Goal: Information Seeking & Learning: Learn about a topic

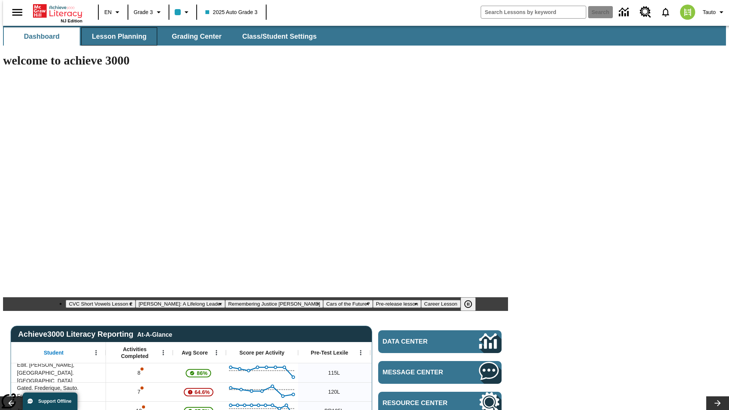
click at [116, 36] on span "Lesson Planning" at bounding box center [119, 36] width 55 height 9
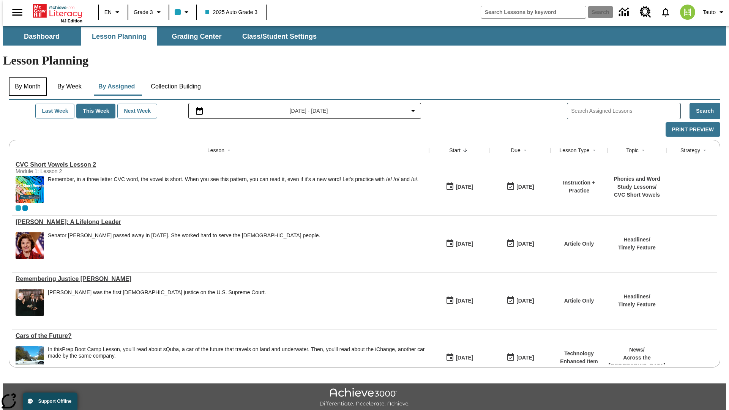
click at [25, 77] on button "By Month" at bounding box center [28, 86] width 38 height 18
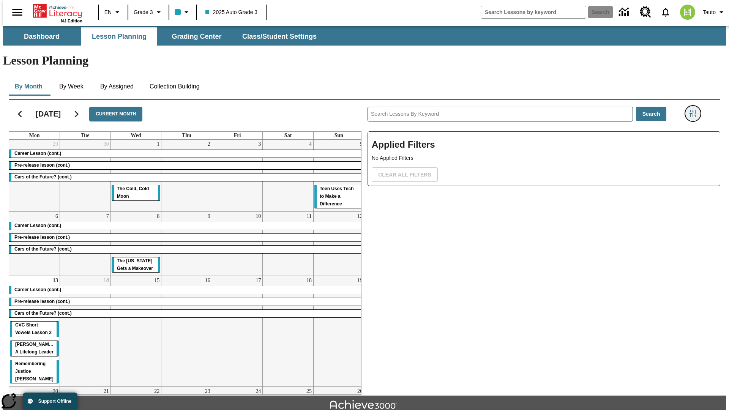
click at [695, 110] on icon "Filters Side menu" at bounding box center [692, 113] width 7 height 7
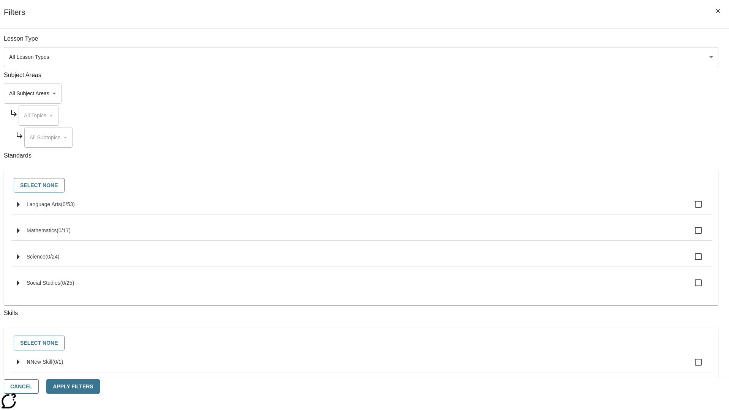
click at [547, 93] on body "Skip to main content [GEOGRAPHIC_DATA] Edition EN Grade 3 2025 Auto Grade 3 Sea…" at bounding box center [364, 235] width 723 height 419
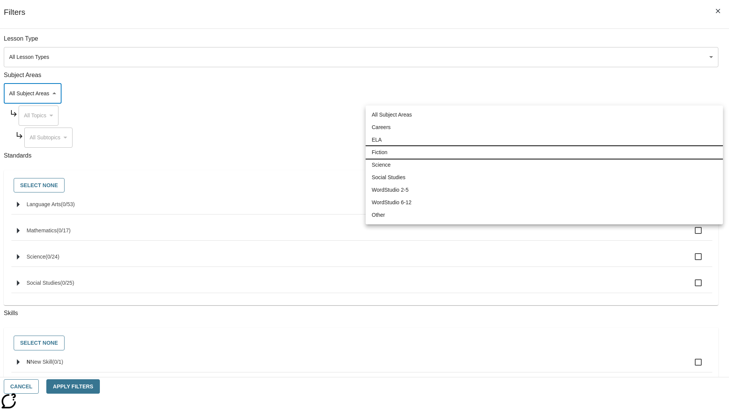
click at [544, 152] on li "Fiction" at bounding box center [543, 152] width 357 height 13
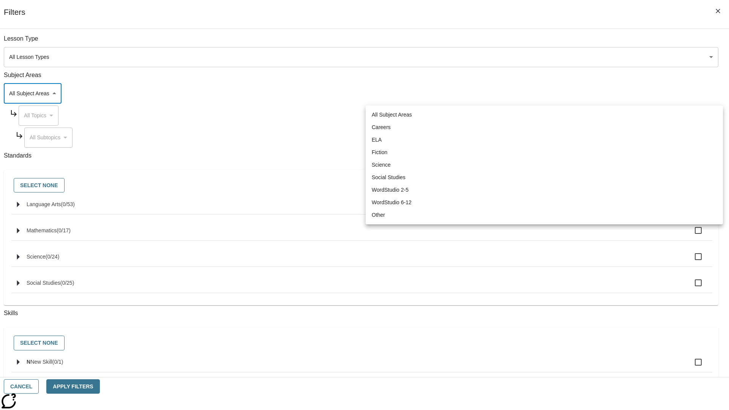
type input "4"
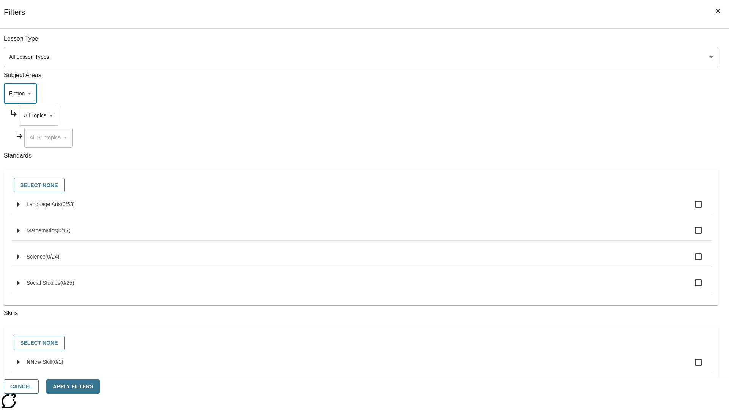
scroll to position [73, 0]
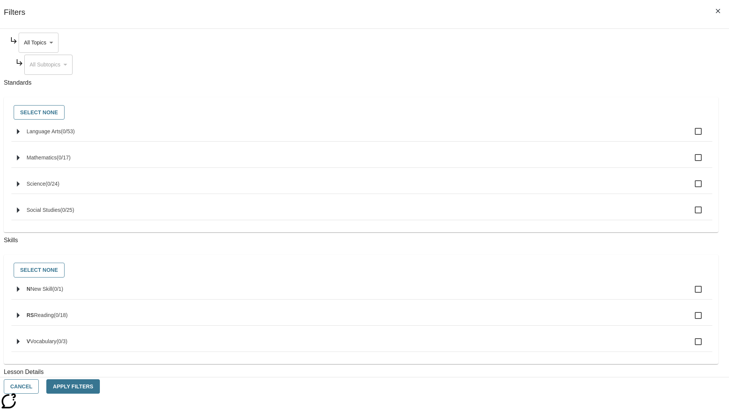
click at [553, 43] on body "Skip to main content [GEOGRAPHIC_DATA] Edition EN Grade 3 2025 Auto Grade 3 Sea…" at bounding box center [364, 235] width 723 height 419
